Goal: Task Accomplishment & Management: Use online tool/utility

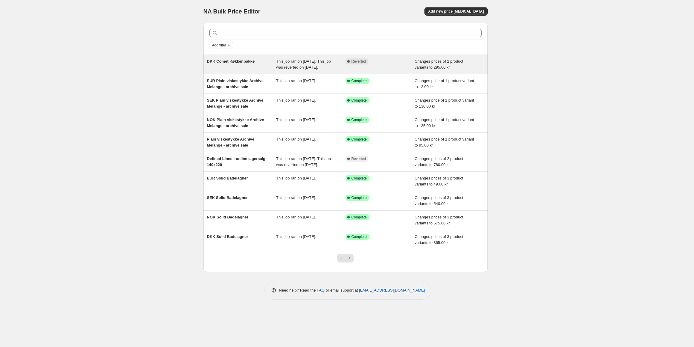
click at [242, 66] on div "DKK Comet Køkkenpakke" at bounding box center [241, 64] width 69 height 12
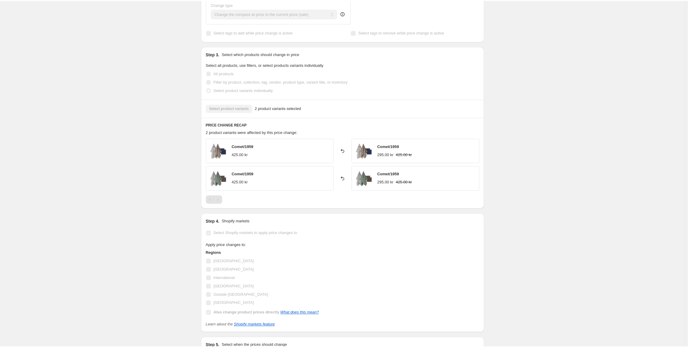
scroll to position [282, 0]
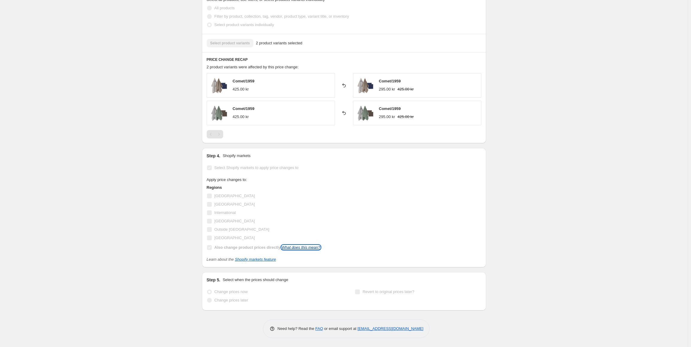
click at [308, 247] on link "What does this mean?" at bounding box center [301, 247] width 39 height 4
